Goal: Task Accomplishment & Management: Manage account settings

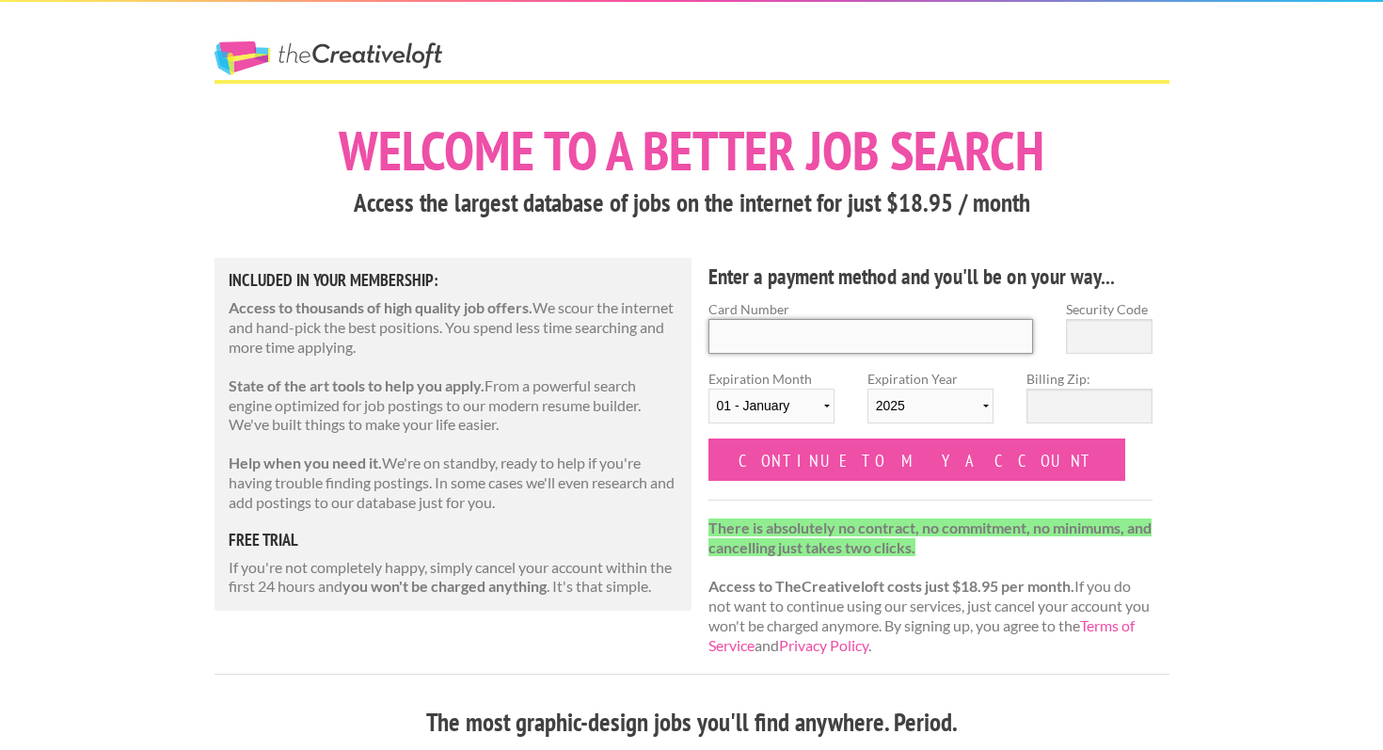
click at [833, 347] on input "Card Number" at bounding box center [871, 336] width 326 height 35
click at [849, 301] on label "Card Number" at bounding box center [871, 309] width 326 height 20
click at [849, 319] on input "Card Number" at bounding box center [871, 336] width 326 height 35
click at [752, 337] on input "Card Number" at bounding box center [871, 336] width 326 height 35
type input "4465 4004 2610 6888"
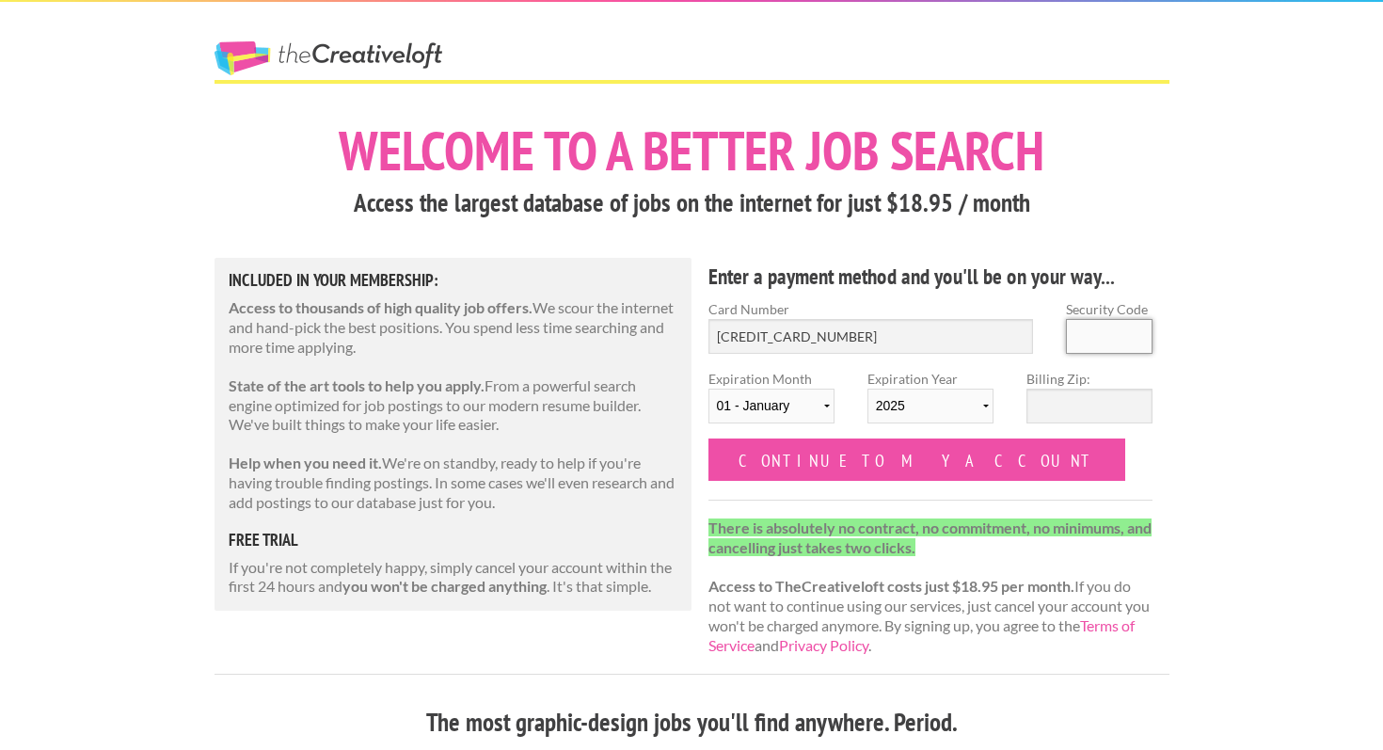
click at [1074, 341] on input "Security Code" at bounding box center [1109, 336] width 87 height 35
type input "846"
click at [779, 405] on select "01 - January 02 - February 03 - March 04 - April 05 - May 06 - June 07 - July 0…" at bounding box center [771, 406] width 126 height 35
click at [788, 412] on select "01 - January 02 - February 03 - March 04 - April 05 - May 06 - June 07 - July 0…" at bounding box center [771, 406] width 126 height 35
select select "04"
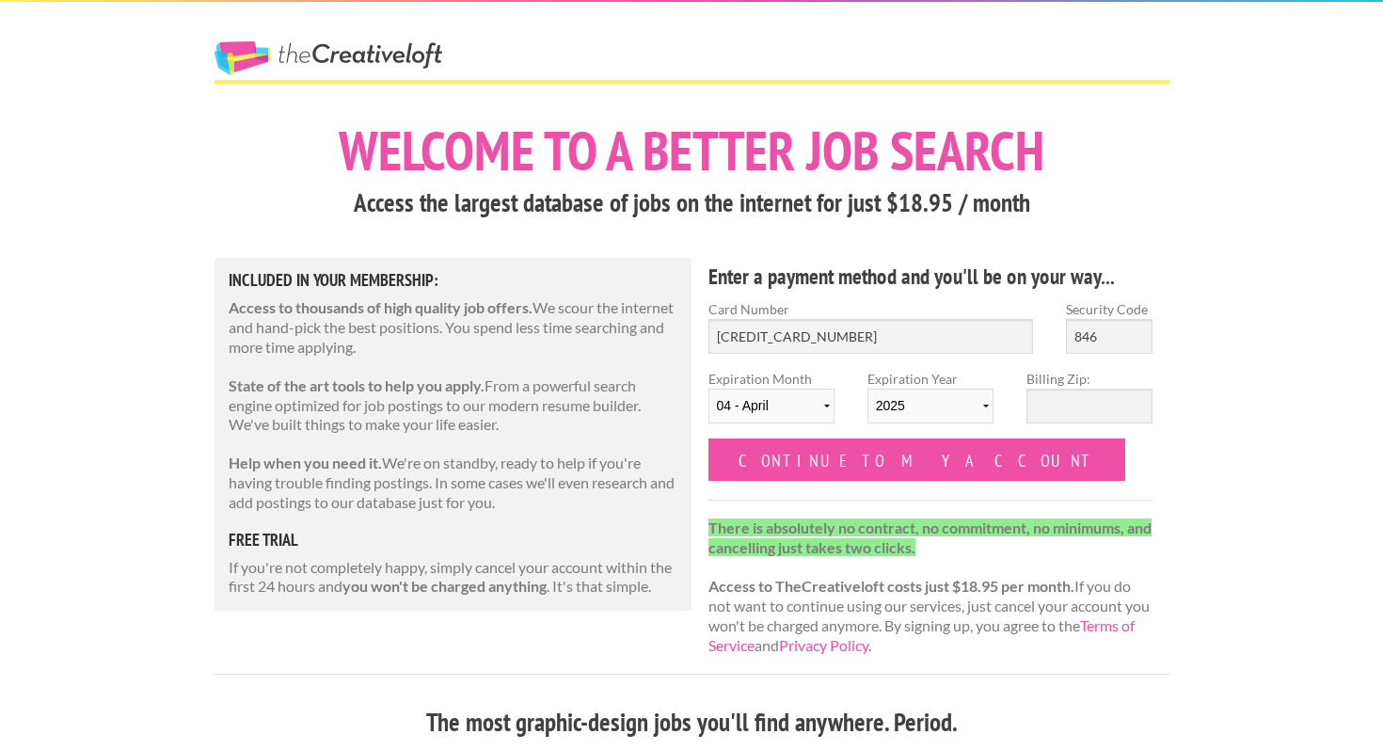
click at [908, 389] on select "2025 2026 2027 2028 2029 2030 2031 2032 2033 2034" at bounding box center [930, 406] width 126 height 35
select select "2027"
click at [1031, 405] on input "Billing Zip:" at bounding box center [1090, 406] width 126 height 35
type input "08542"
click at [1118, 470] on form "Card Number 4465 4004 2610 6888 Security Code 846 Expiration Month 01 - January…" at bounding box center [930, 390] width 445 height 182
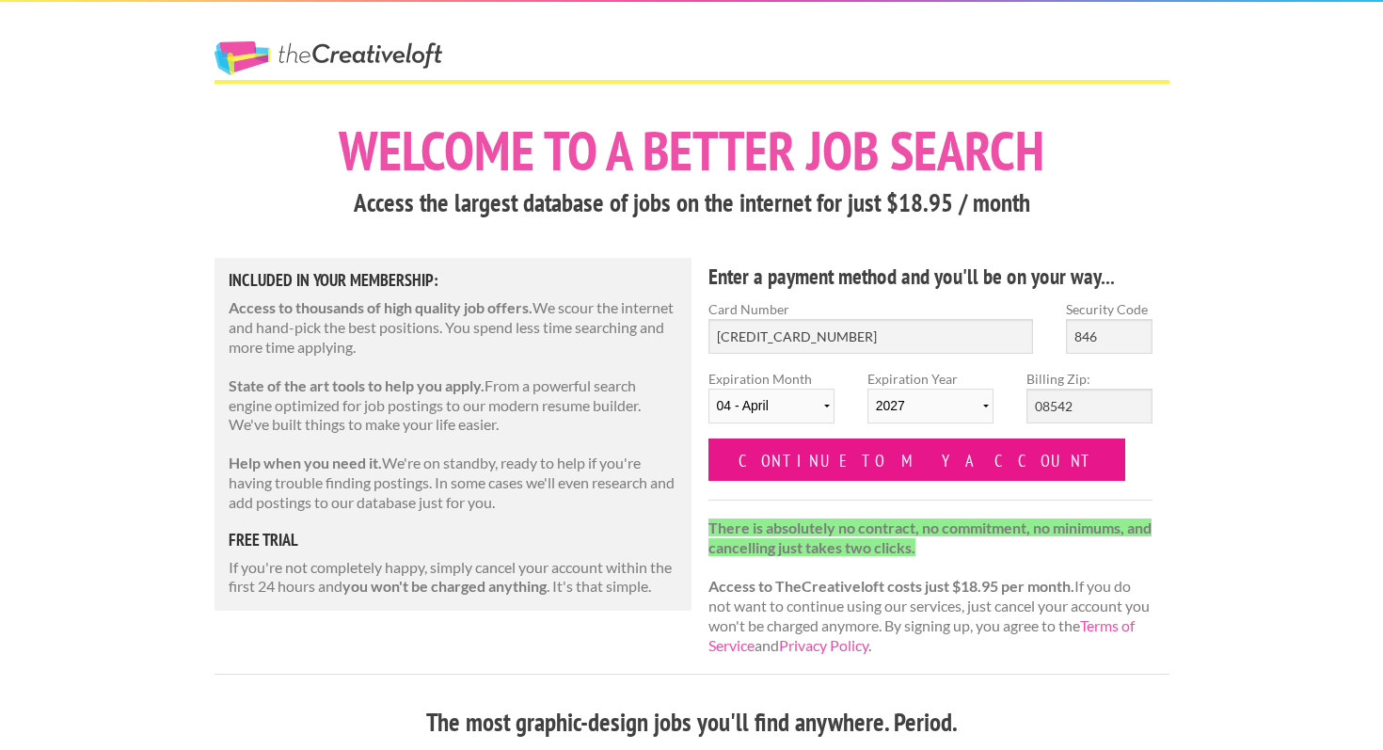
click at [878, 455] on input "Continue to my account" at bounding box center [917, 459] width 418 height 42
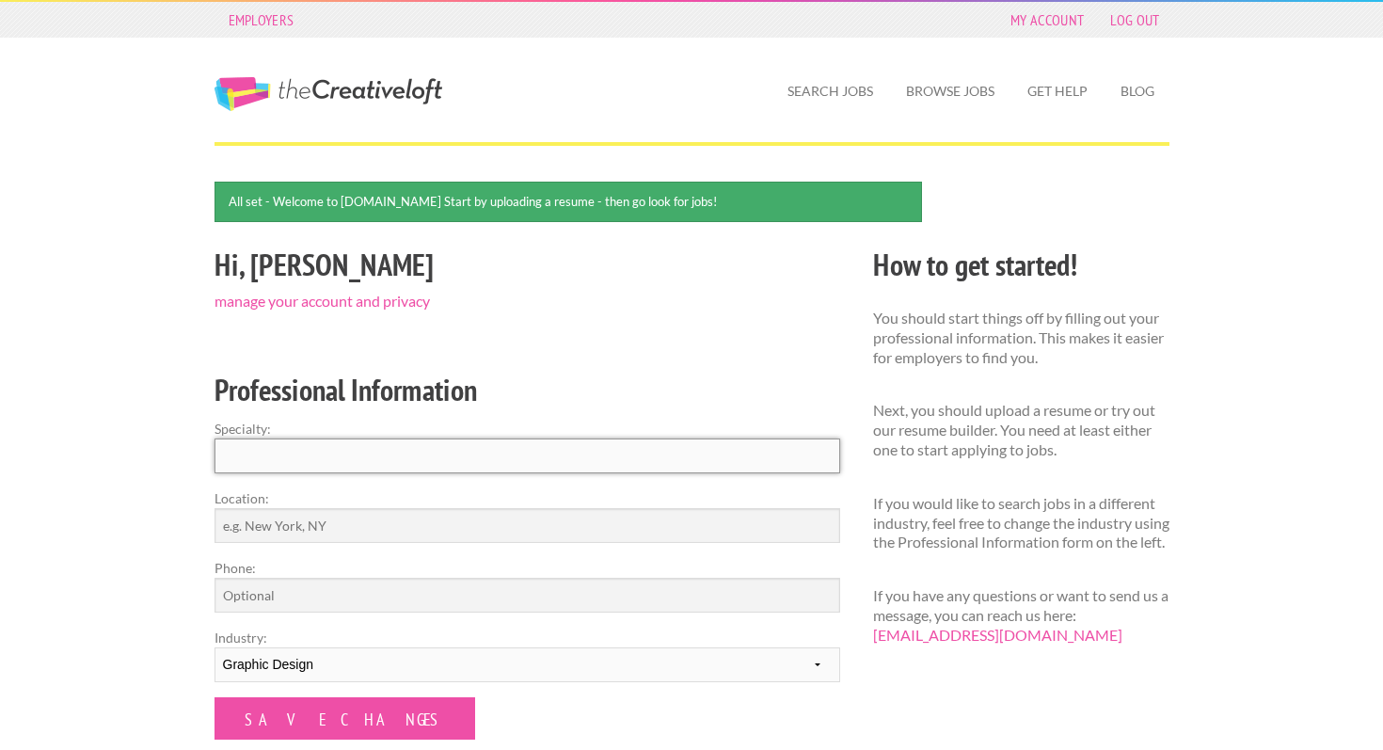
click at [547, 458] on input "Specialty:" at bounding box center [528, 455] width 626 height 35
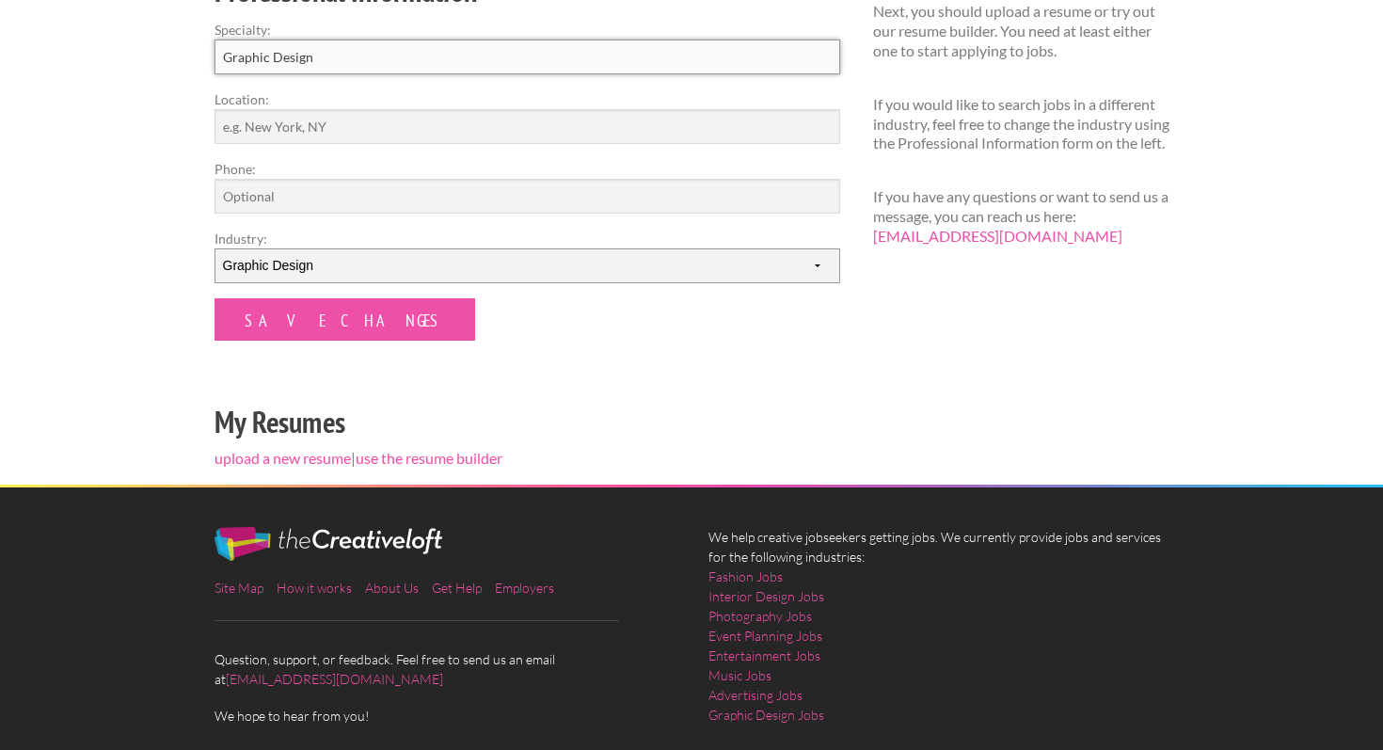
scroll to position [409, 0]
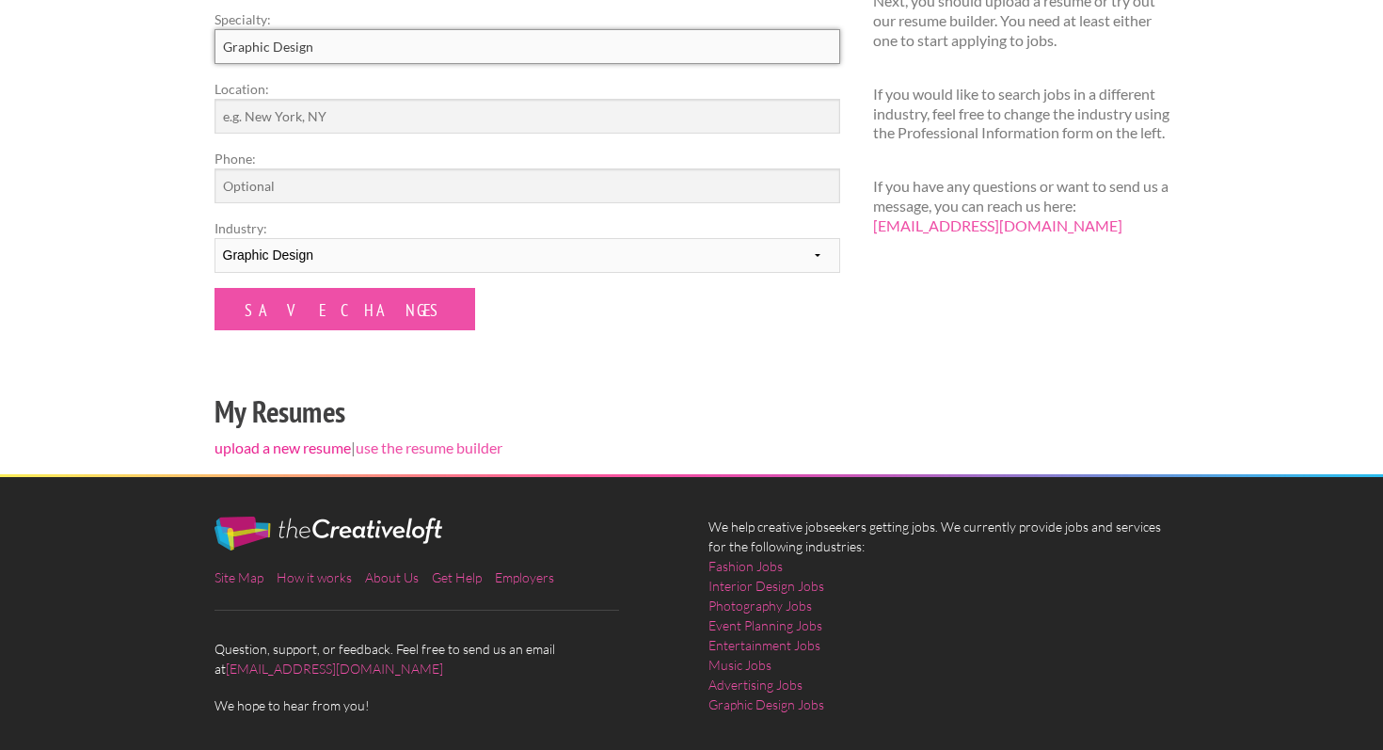
type input "Graphic Design"
click at [290, 450] on link "upload a new resume" at bounding box center [283, 447] width 136 height 18
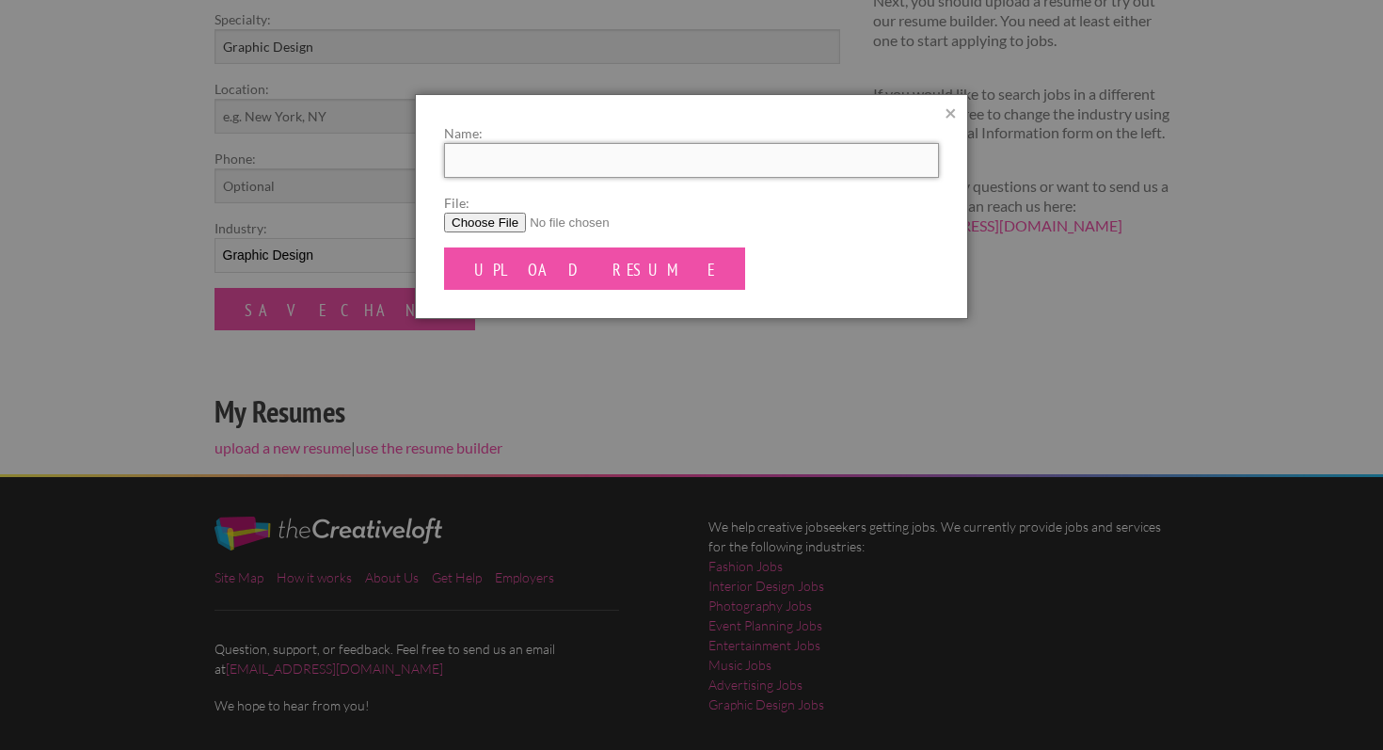
click at [484, 167] on input "Name:" at bounding box center [691, 160] width 495 height 35
type input "R"
type input "[PERSON_NAME]"
click at [515, 216] on input "File:" at bounding box center [691, 223] width 495 height 20
type input "C:\fakepath\Resume-Graphics-New.pdf"
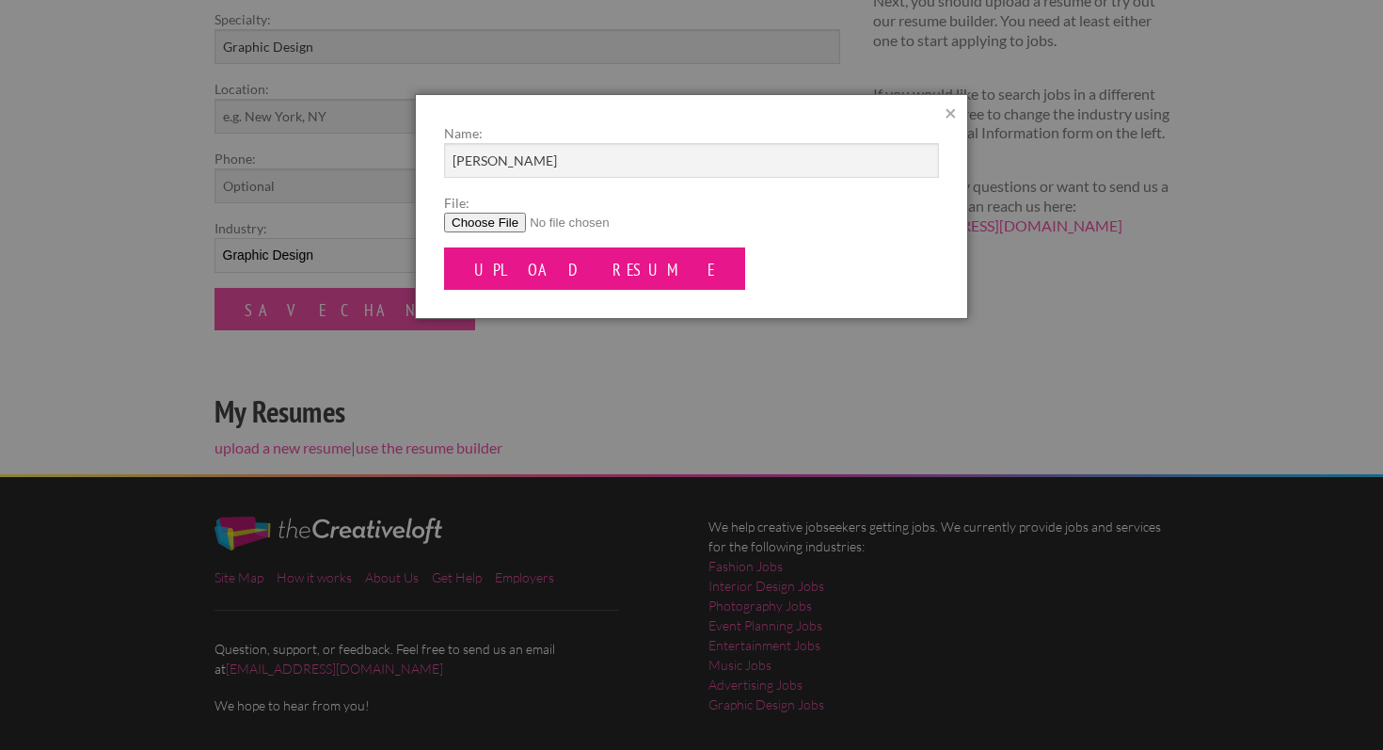
click at [543, 260] on input "Upload Resume" at bounding box center [594, 268] width 301 height 42
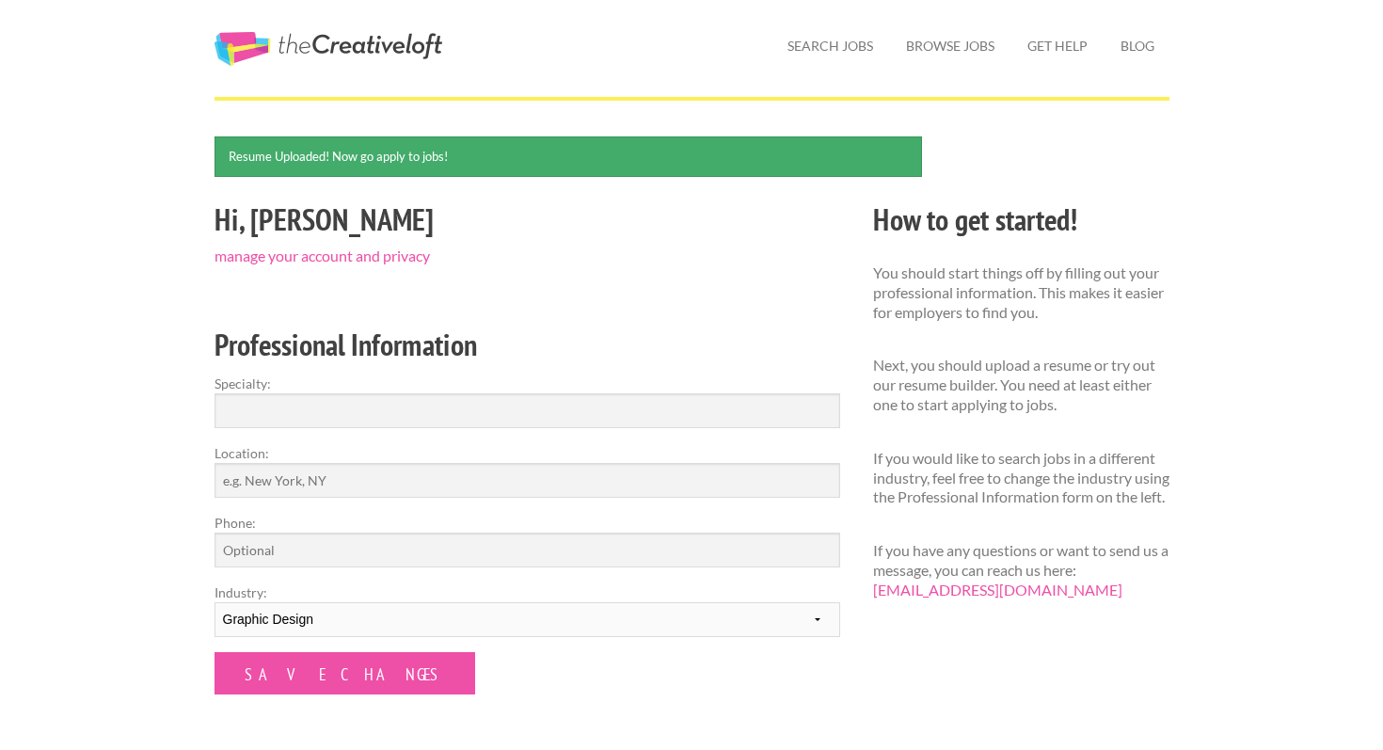
scroll to position [78, 0]
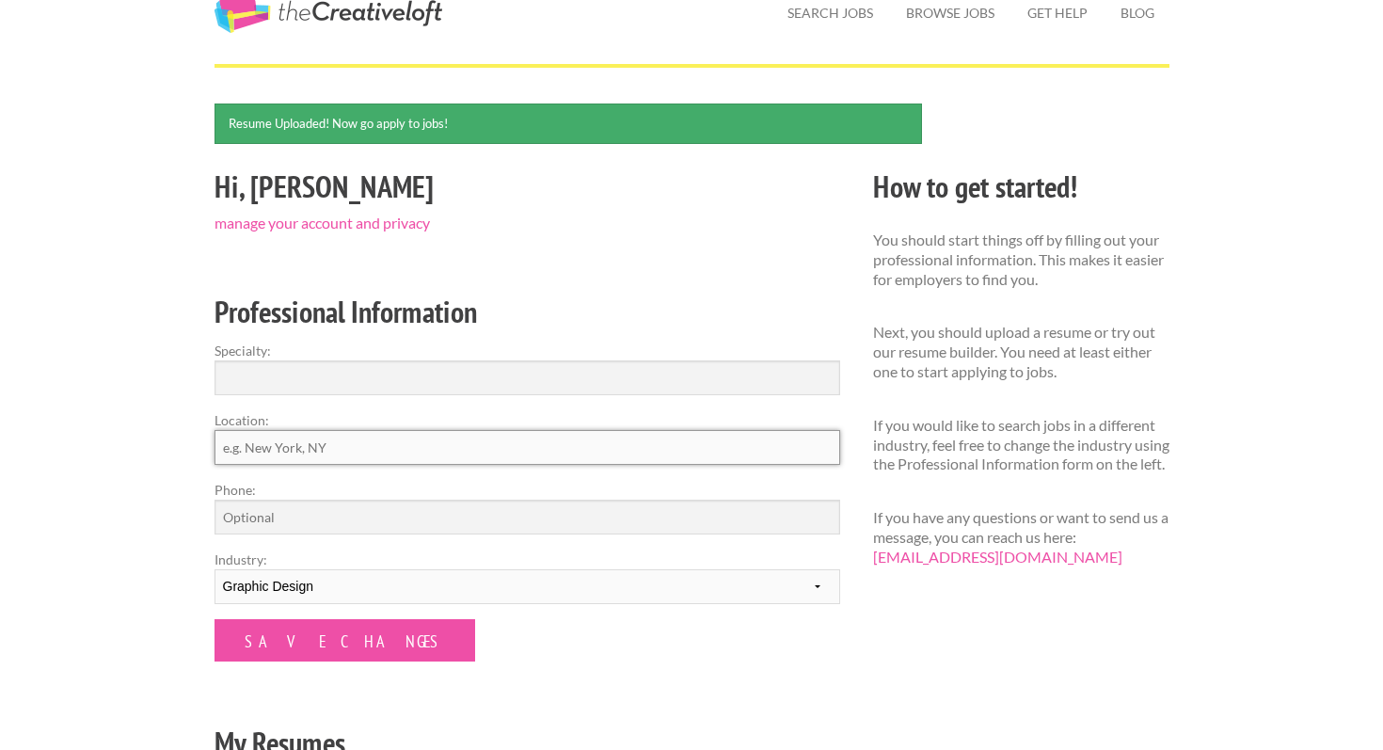
click at [301, 449] on input "Location:" at bounding box center [528, 447] width 626 height 35
click at [484, 654] on form "Specialty: Location: Phone: Industry: --------- Fashion Interior Design Photogr…" at bounding box center [528, 501] width 626 height 321
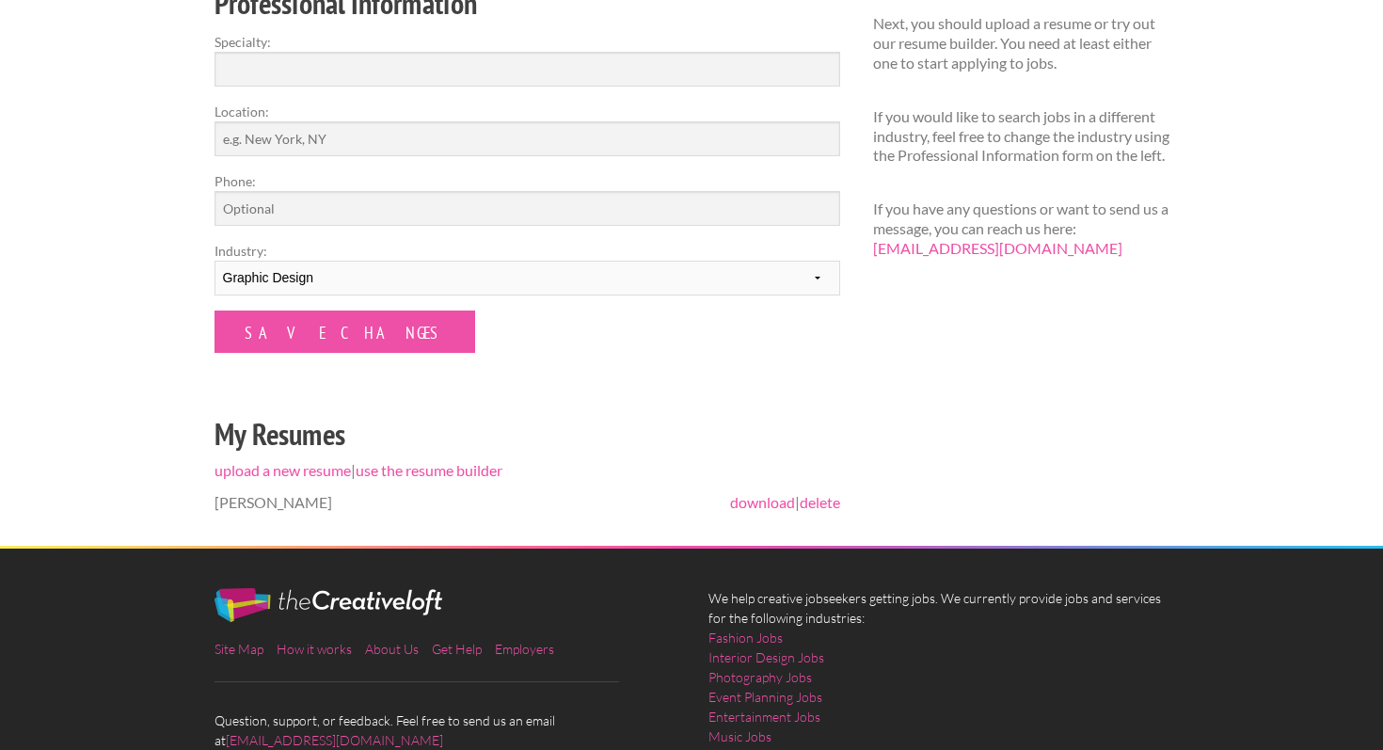
scroll to position [389, 0]
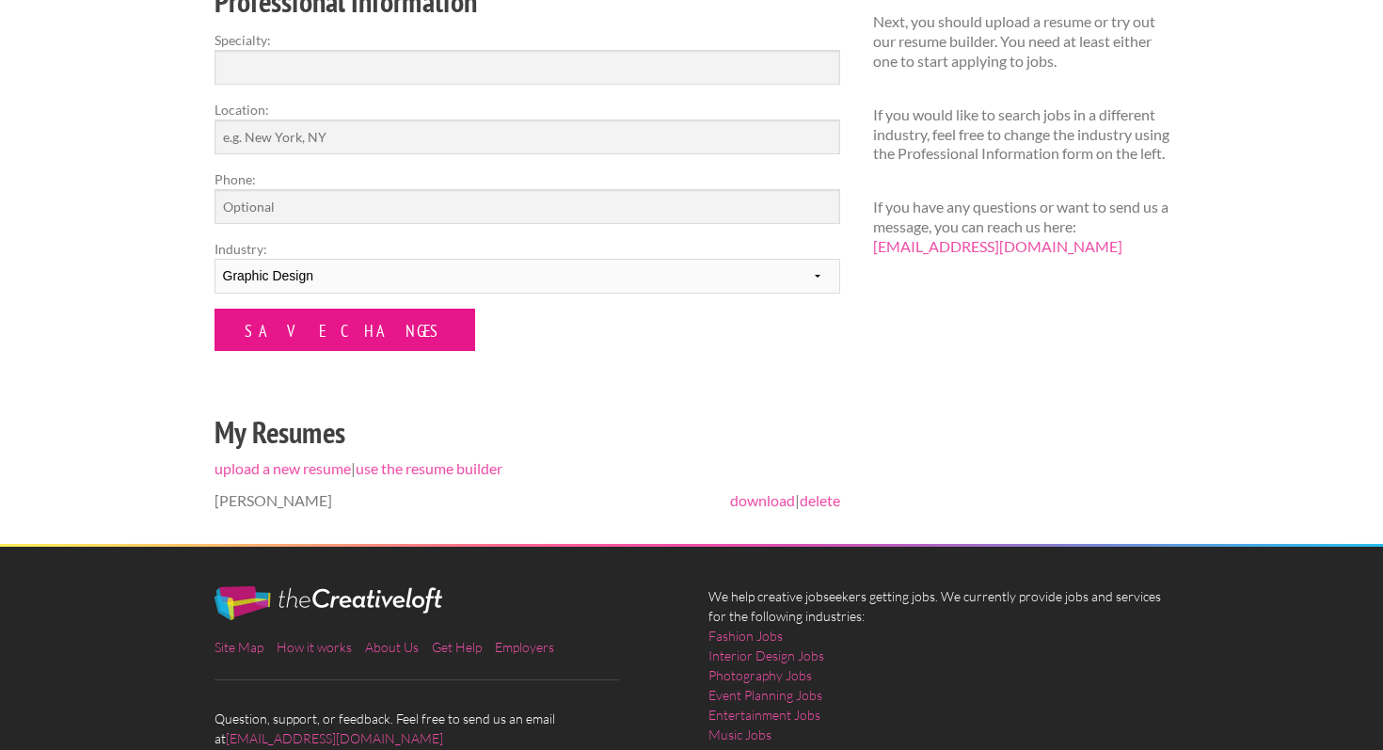
click at [327, 335] on input "Save Changes" at bounding box center [345, 330] width 261 height 42
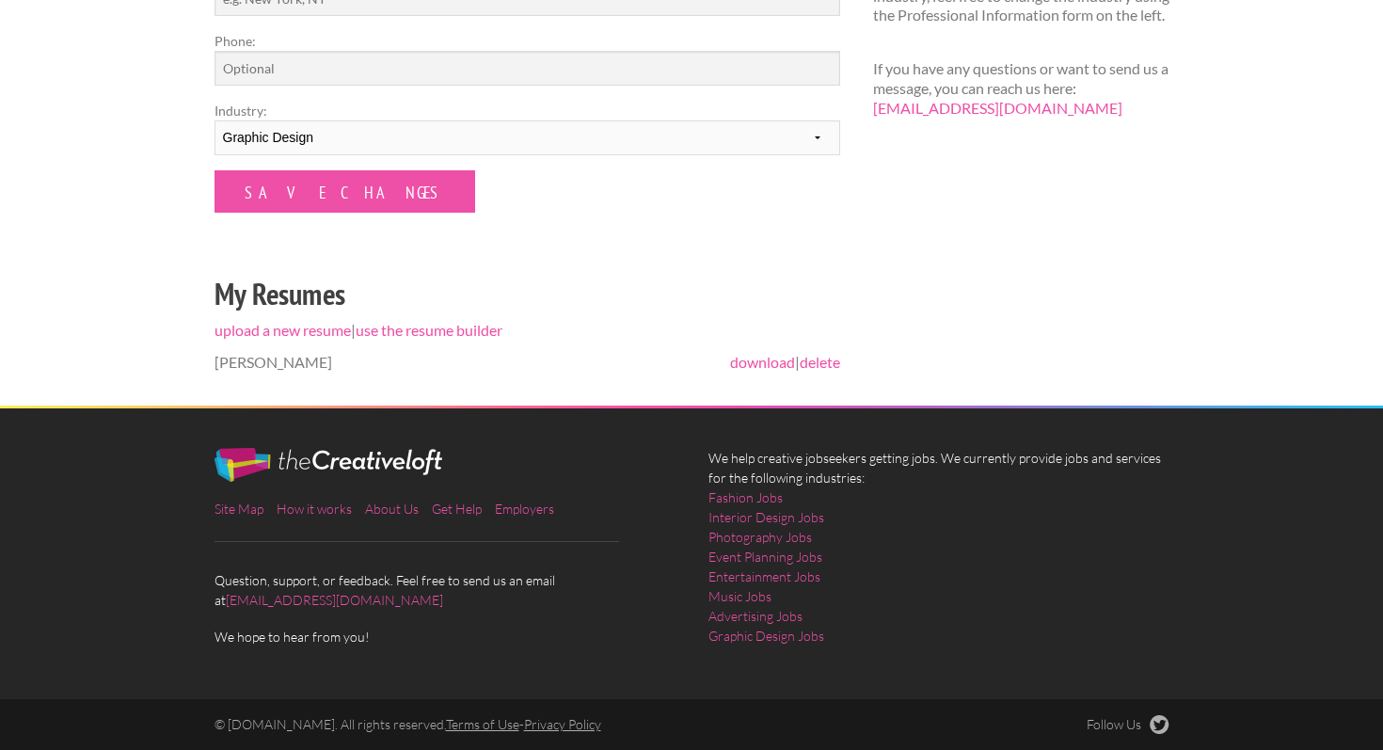
scroll to position [446, 0]
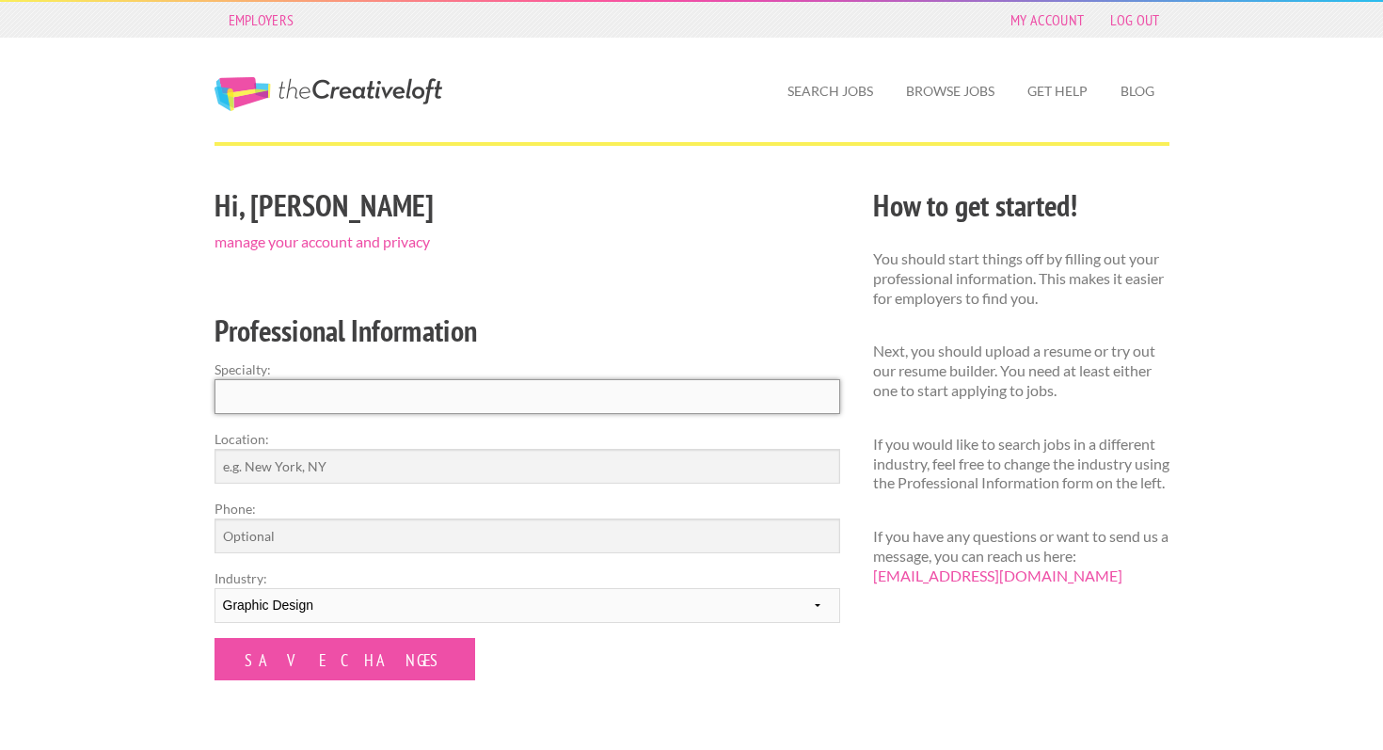
click at [298, 392] on input "Specialty:" at bounding box center [528, 396] width 626 height 35
type input "Graphic Design"
click at [271, 457] on input "Location:" at bounding box center [528, 466] width 626 height 35
type input "T"
type input "Scottsdale, [GEOGRAPHIC_DATA]"
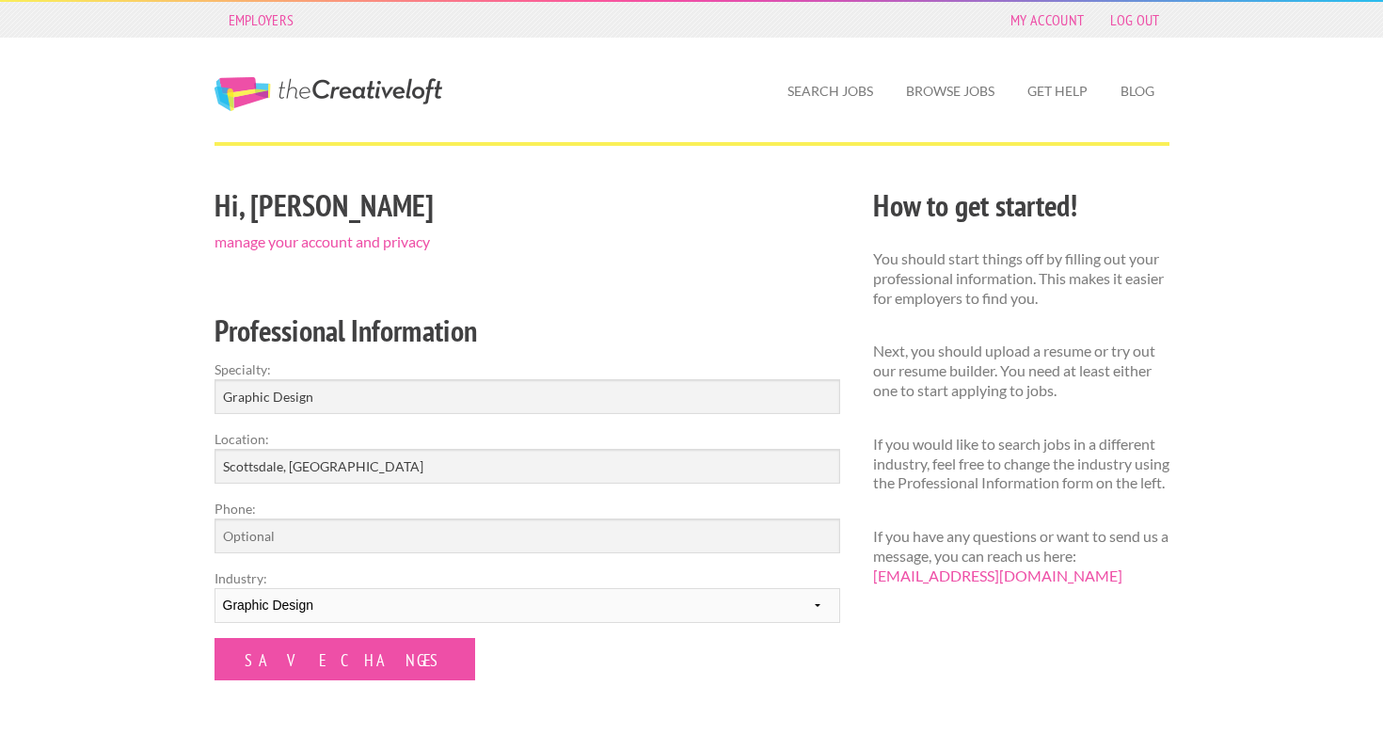
click at [428, 706] on div "Hi, Sean manage your account and privacy Professional Information Specialty: Gr…" at bounding box center [527, 528] width 659 height 692
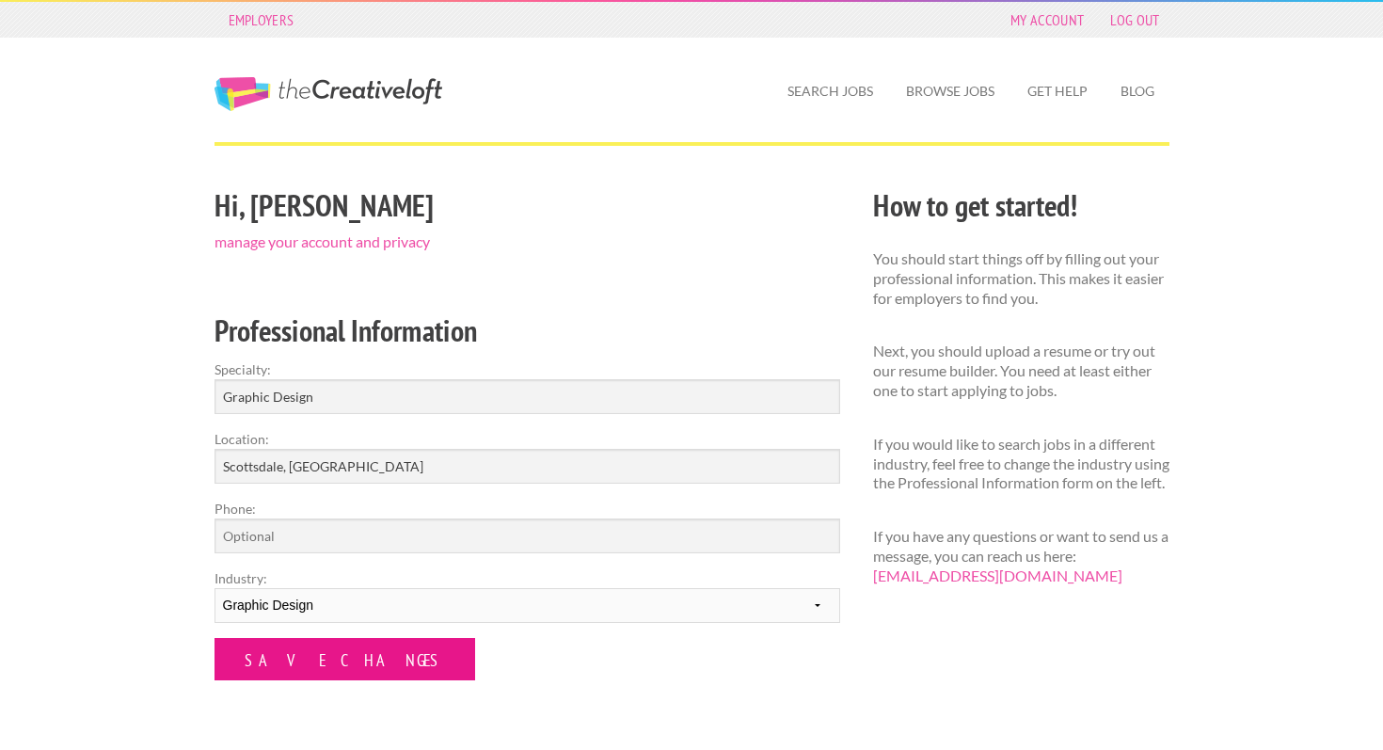
click at [326, 670] on input "Save Changes" at bounding box center [345, 659] width 261 height 42
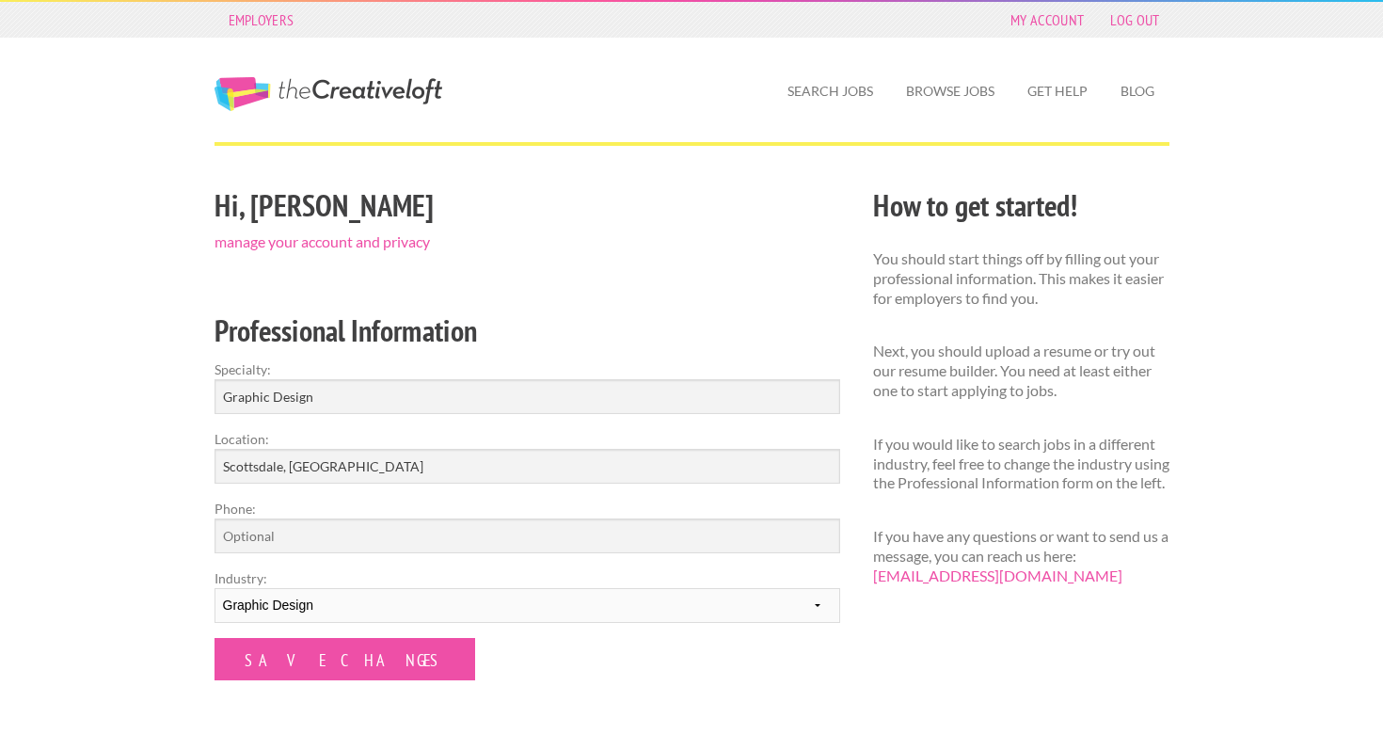
click at [308, 636] on form "Specialty: Graphic Design Location: Scottsdale, AZ Phone: Industry: --------- F…" at bounding box center [528, 519] width 626 height 321
click at [853, 101] on link "Search Jobs" at bounding box center [830, 91] width 116 height 43
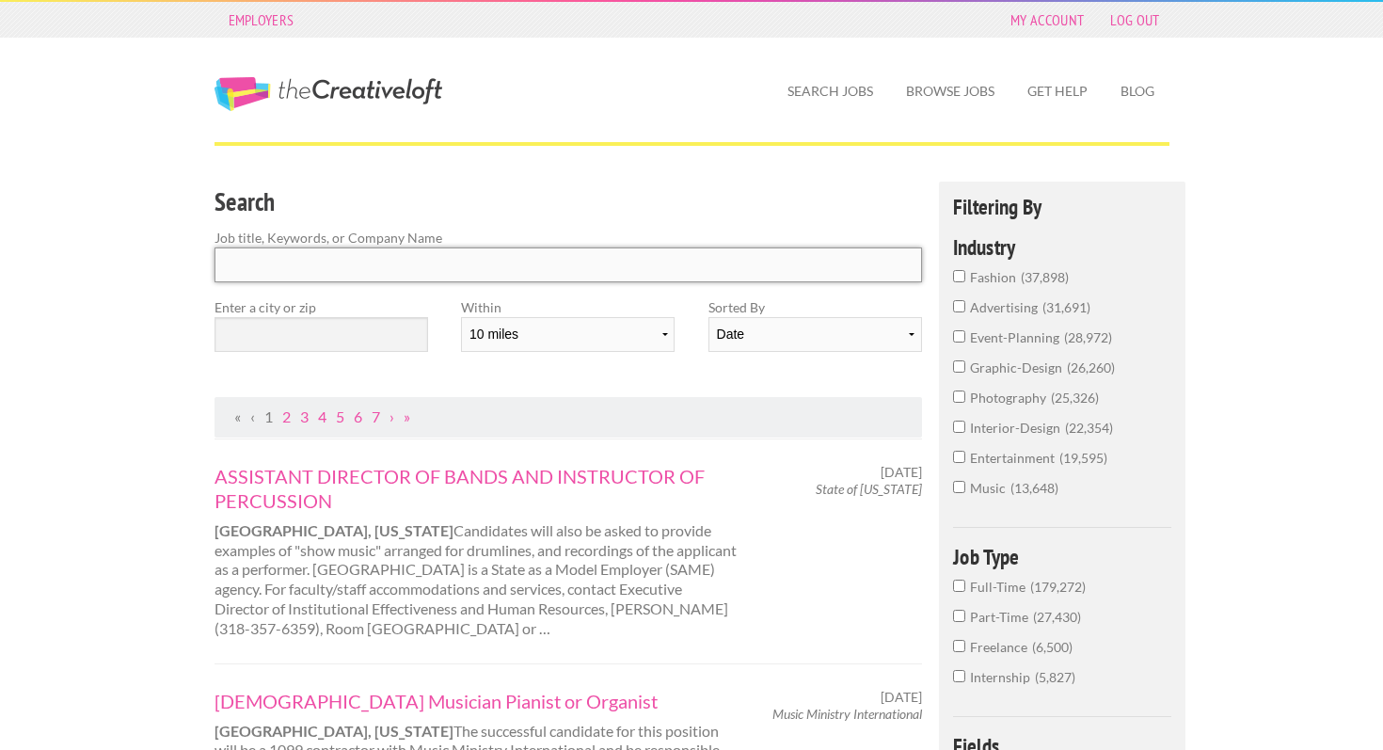
click at [330, 275] on input "Search" at bounding box center [569, 264] width 708 height 35
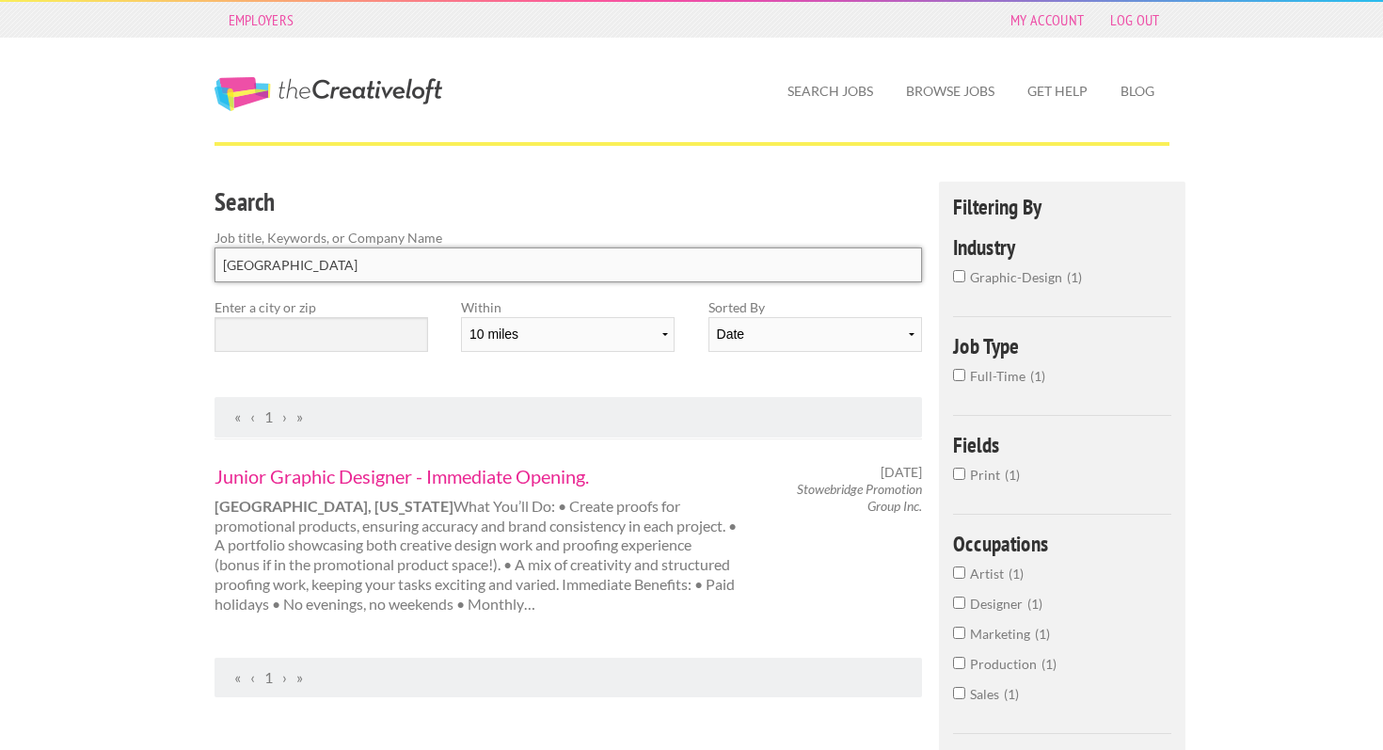
type input "Stowebridge"
click at [347, 479] on link "Junior Graphic Designer - Immediate Opening." at bounding box center [476, 476] width 523 height 24
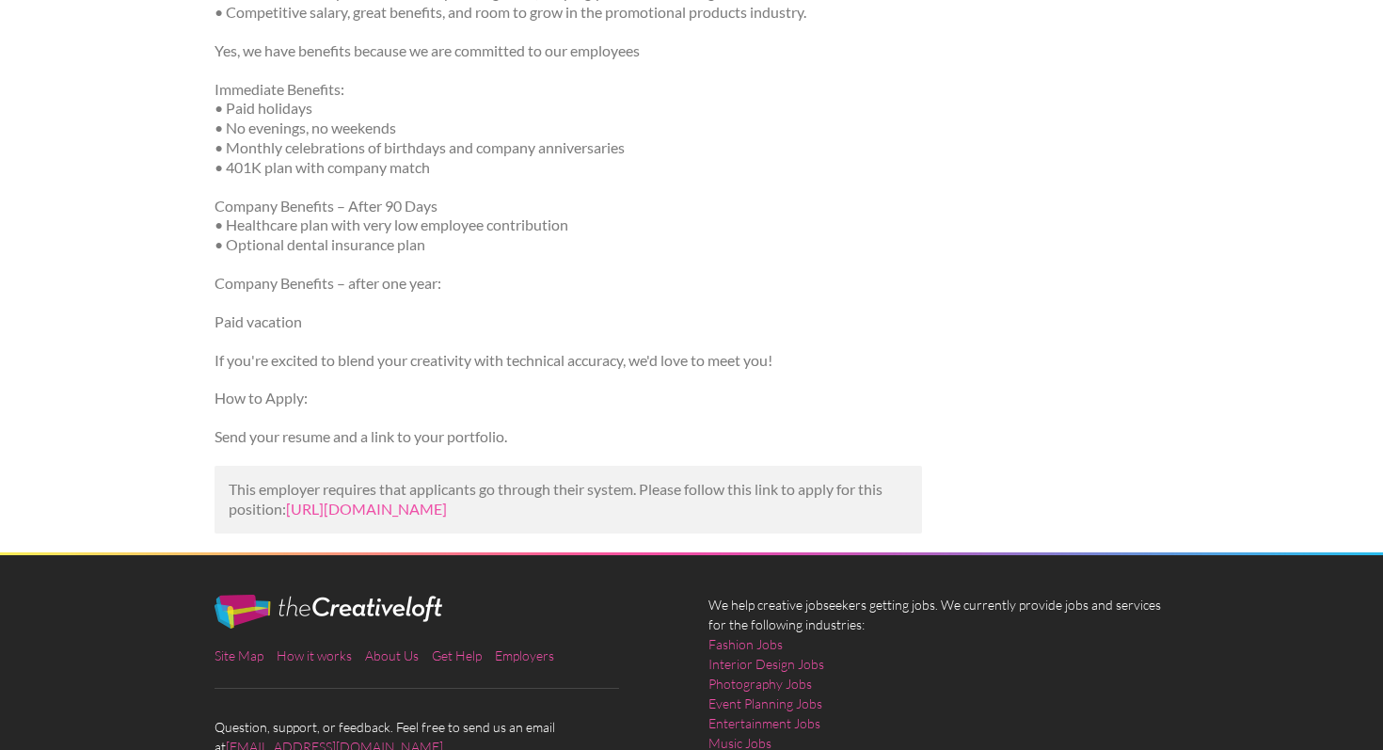
scroll to position [1186, 0]
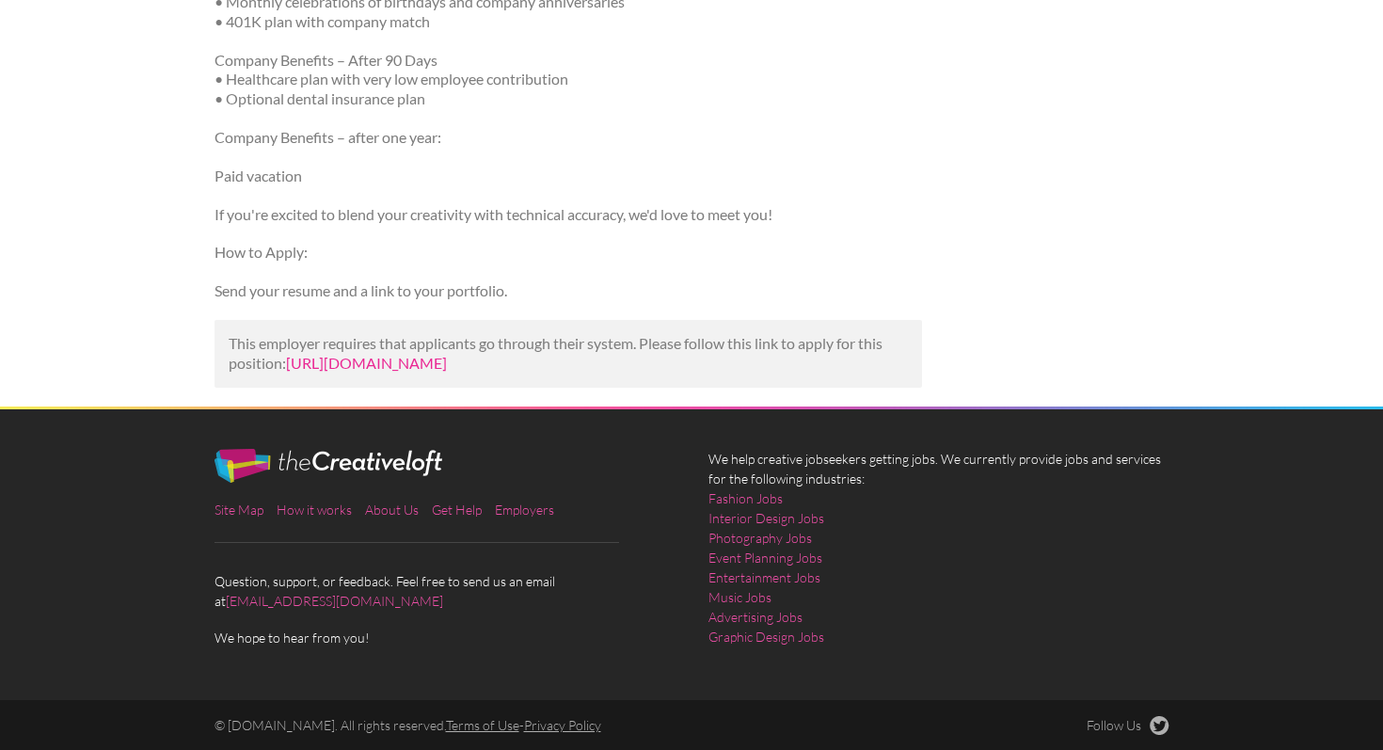
click at [414, 372] on link "https://www.linkedin.com/jobs/view/junior-graphic-designer-immediate-opening-at…" at bounding box center [366, 363] width 161 height 18
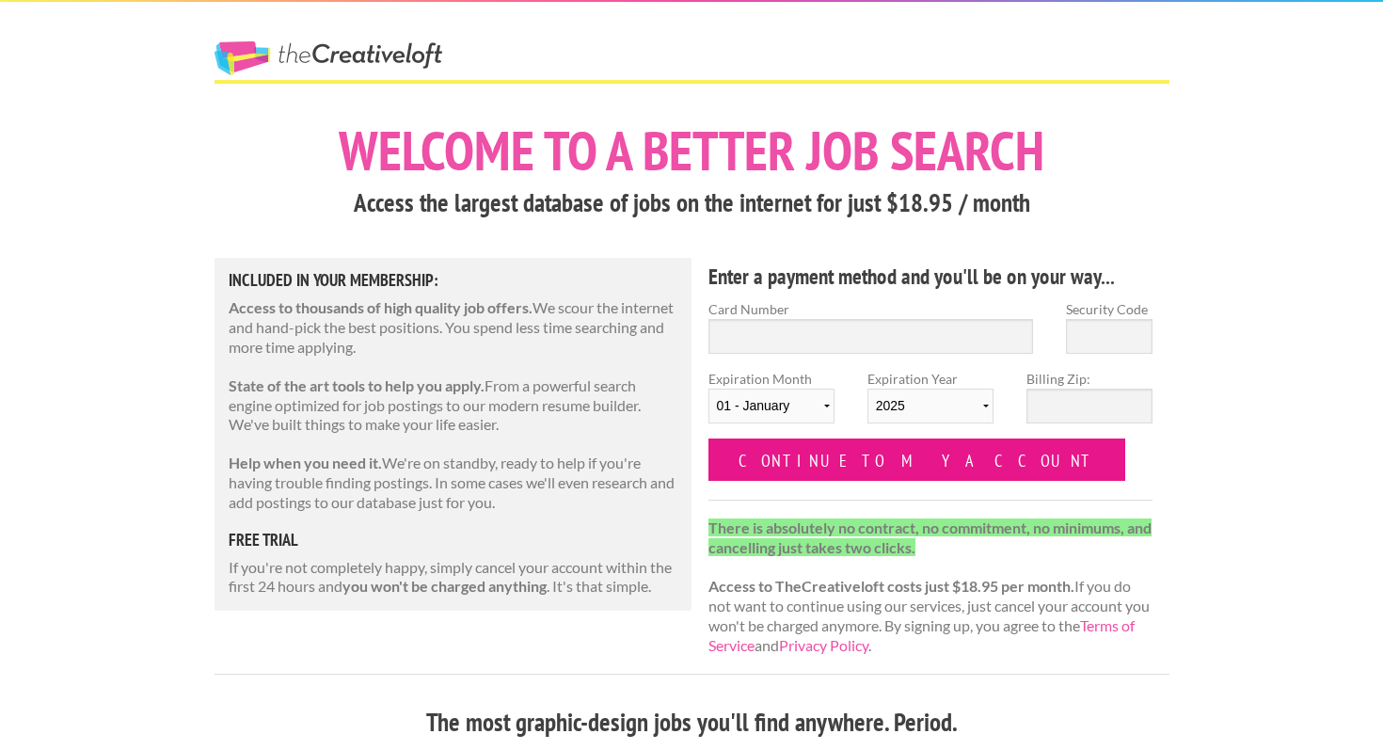
click at [752, 456] on input "Continue to my account" at bounding box center [917, 459] width 418 height 42
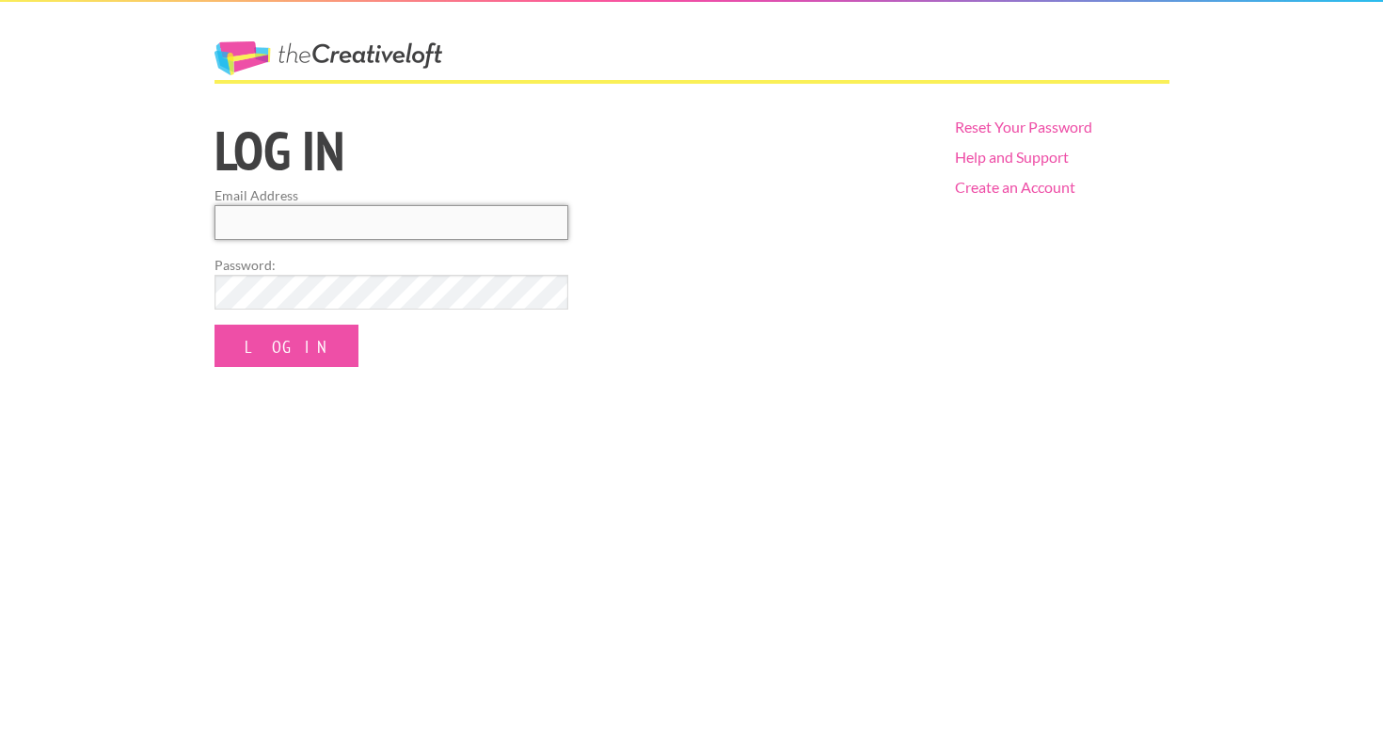
click at [260, 225] on input "Email Address" at bounding box center [392, 222] width 354 height 35
type input "sthomasbrennan@gmail.com"
click at [273, 346] on input "Log In" at bounding box center [287, 346] width 144 height 42
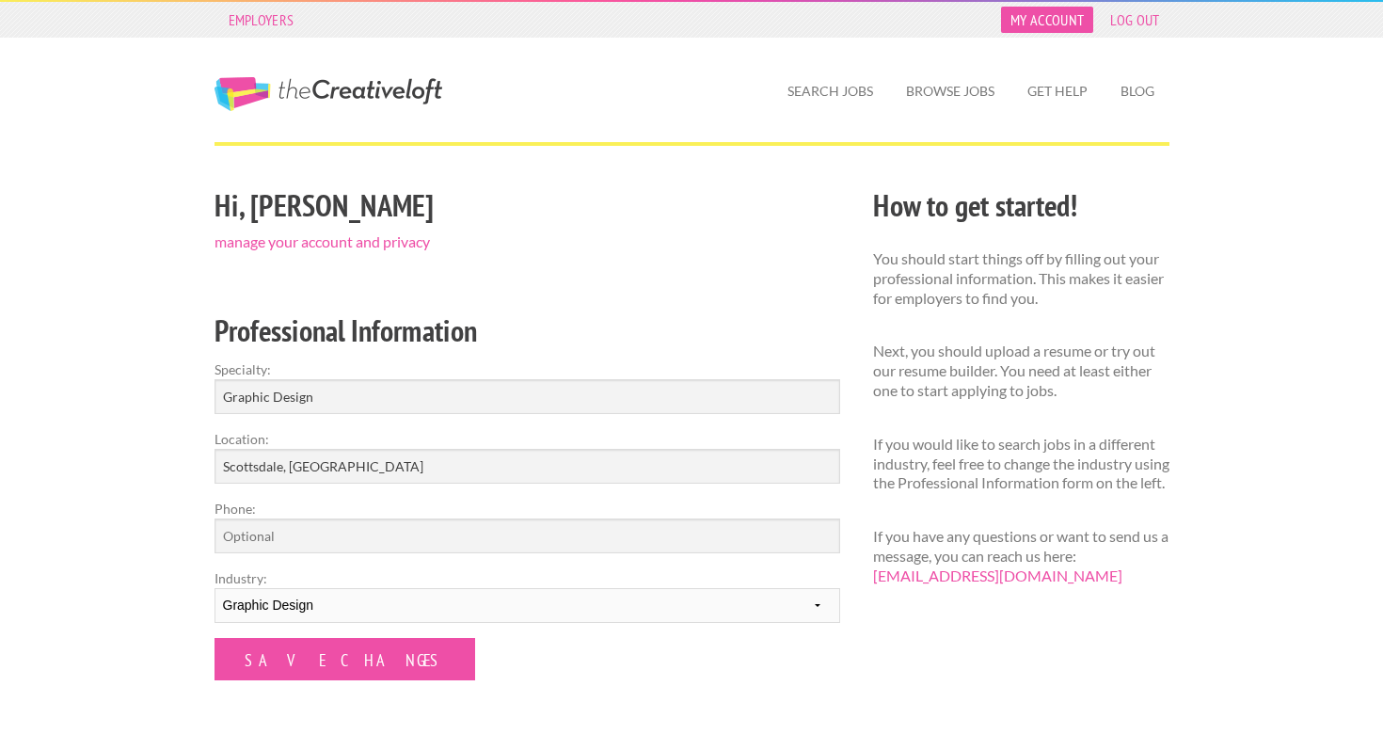
click at [1049, 16] on link "My Account" at bounding box center [1047, 20] width 92 height 26
click at [1058, 15] on link "My Account" at bounding box center [1047, 20] width 92 height 26
click at [247, 231] on div "Hi, [PERSON_NAME] manage your account and privacy" at bounding box center [528, 216] width 626 height 65
click at [247, 238] on link "manage your account and privacy" at bounding box center [322, 241] width 215 height 18
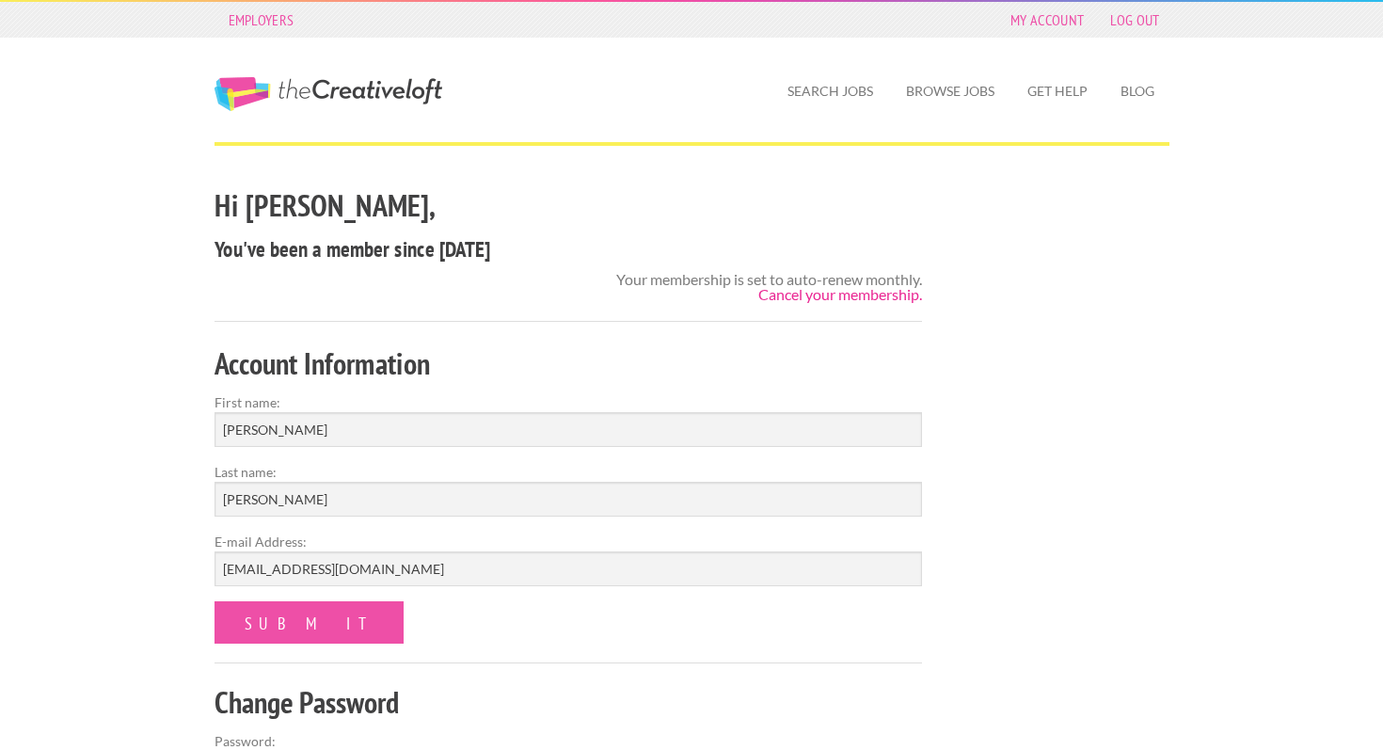
click at [830, 295] on link "Cancel your membership." at bounding box center [840, 294] width 164 height 18
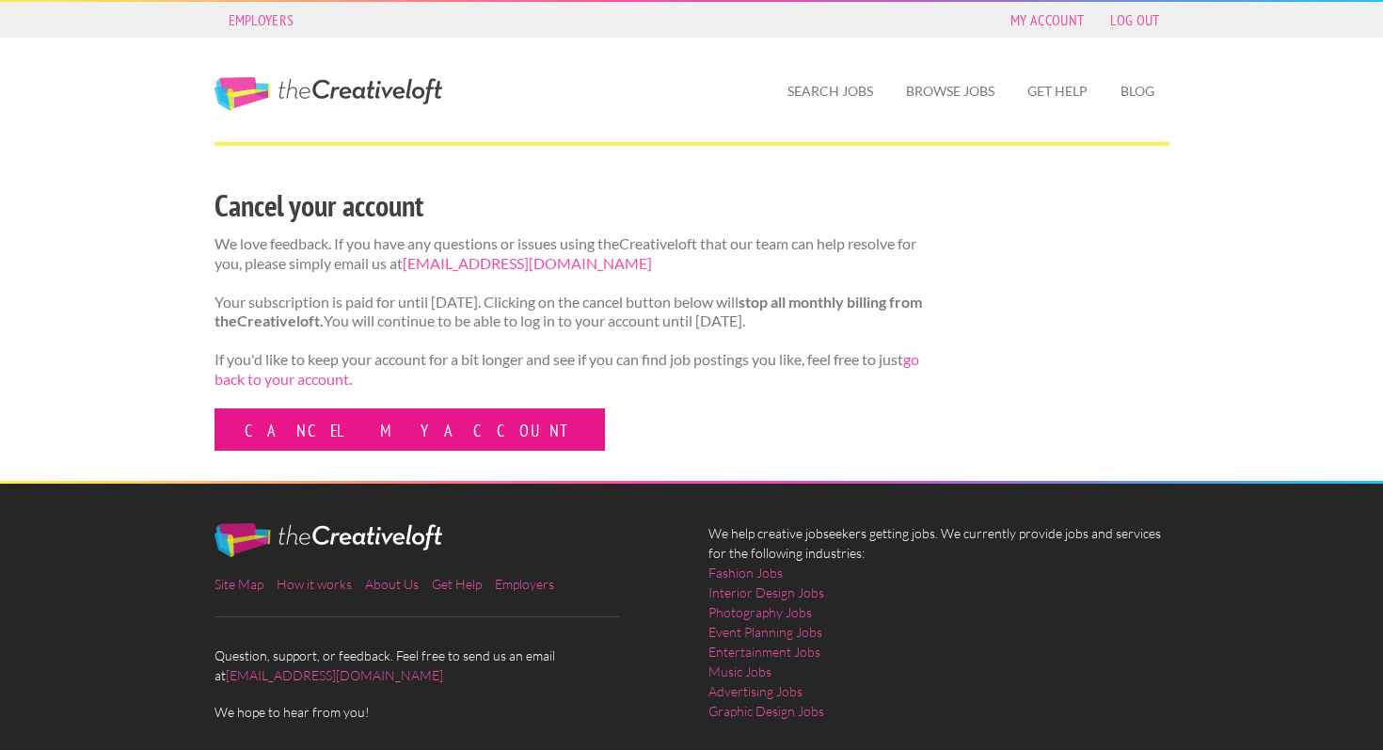
click at [308, 451] on link "Cancel my account" at bounding box center [410, 429] width 390 height 42
